Goal: Check status: Check status

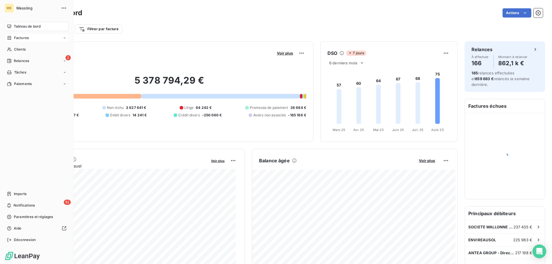
click at [20, 42] on div "Factures" at bounding box center [37, 37] width 64 height 9
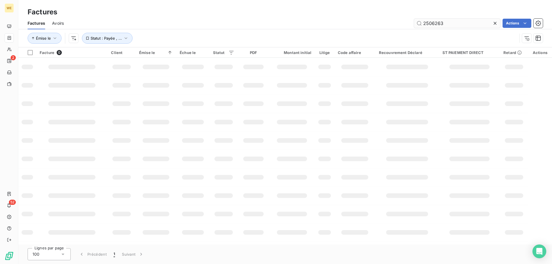
click at [437, 24] on input "2506263" at bounding box center [457, 23] width 86 height 9
type input "2512796"
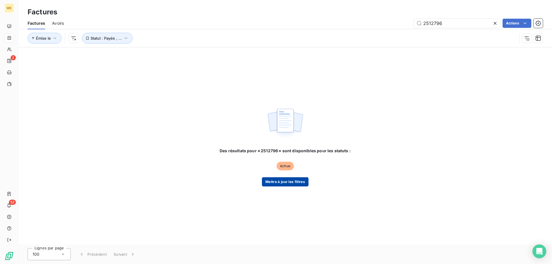
click at [281, 185] on button "Mettre à jour les filtres" at bounding box center [285, 181] width 47 height 9
